Goal: Task Accomplishment & Management: Use online tool/utility

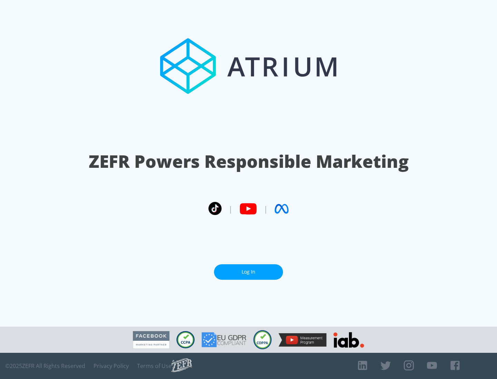
click at [248, 272] on link "Log In" at bounding box center [248, 273] width 69 height 16
